Goal: Information Seeking & Learning: Learn about a topic

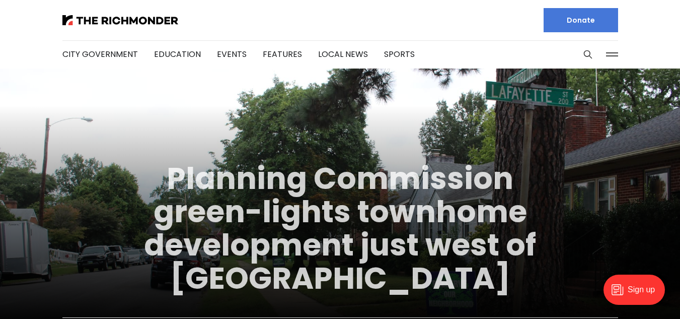
click at [413, 218] on link "Planning Commission green-lights townhome development just west of [GEOGRAPHIC_…" at bounding box center [340, 228] width 392 height 142
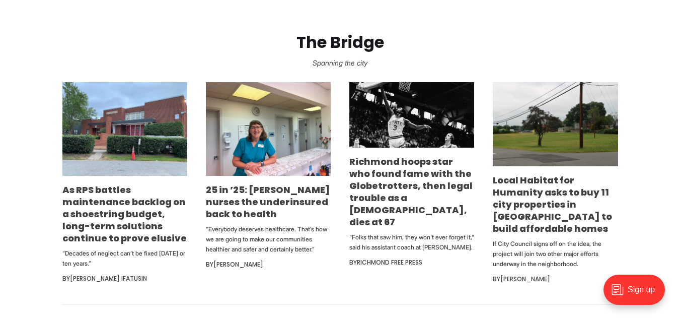
scroll to position [543, 0]
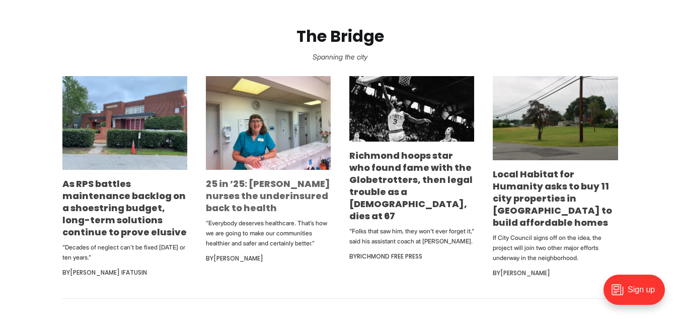
click at [253, 197] on link "25 in ’25: [PERSON_NAME] nurses the underinsured back to health" at bounding box center [268, 195] width 124 height 37
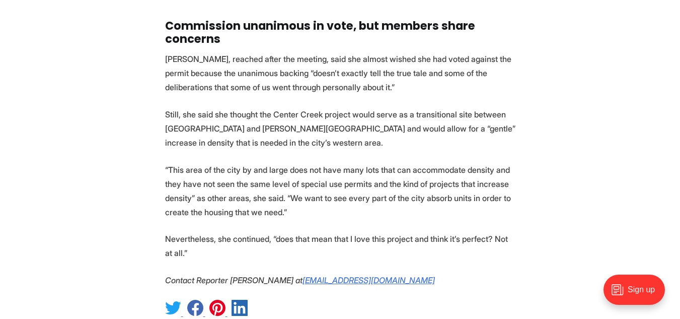
scroll to position [3455, 0]
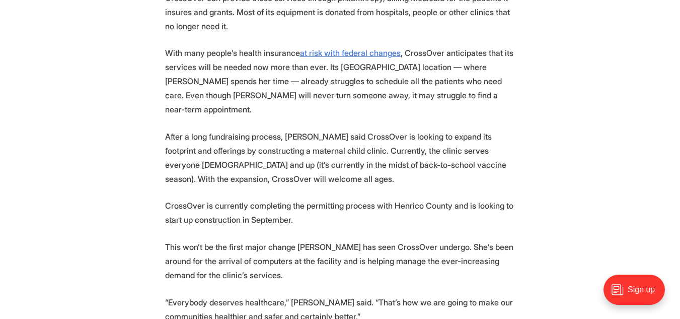
scroll to position [2127, 0]
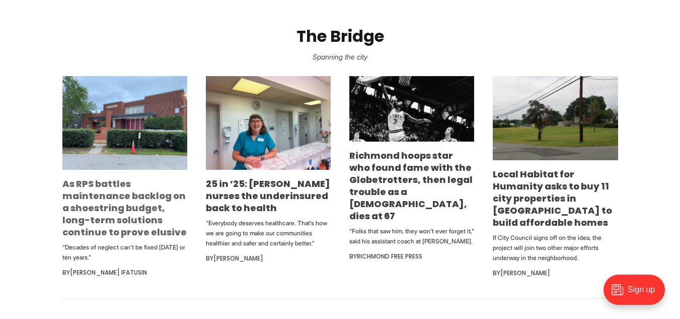
click at [103, 196] on link "As RPS battles maintenance backlog on a shoestring budget, long-term solutions …" at bounding box center [124, 207] width 124 height 61
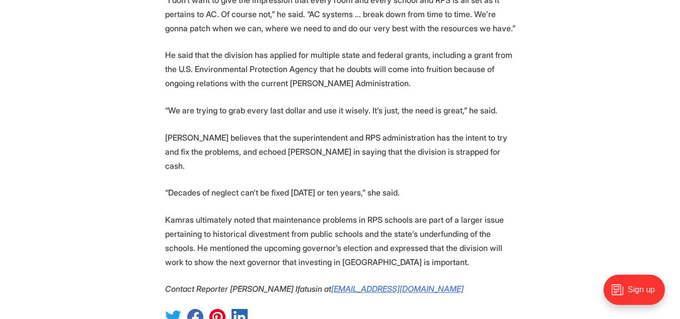
scroll to position [2133, 0]
